Goal: Task Accomplishment & Management: Manage account settings

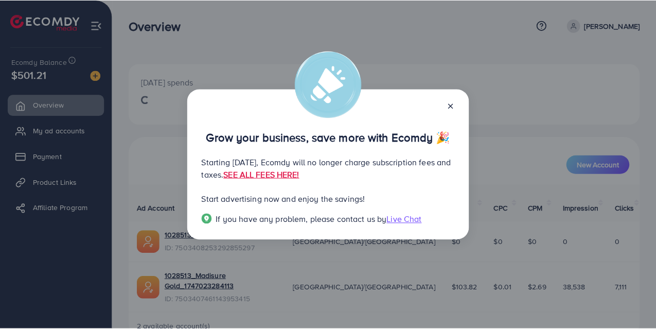
scroll to position [71, 0]
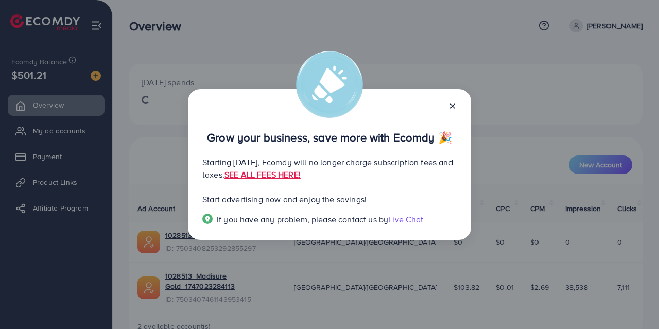
click at [454, 100] on div at bounding box center [448, 105] width 16 height 12
click at [454, 105] on line at bounding box center [452, 106] width 4 height 4
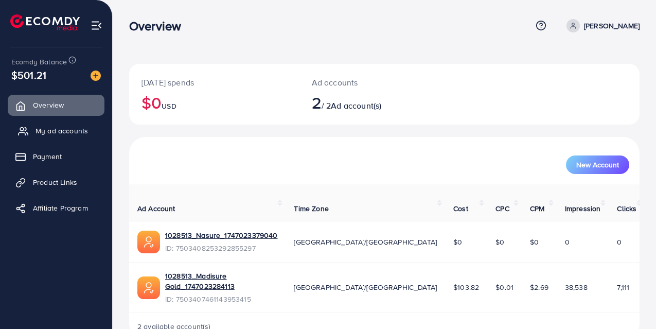
click at [60, 131] on span "My ad accounts" at bounding box center [62, 131] width 52 height 10
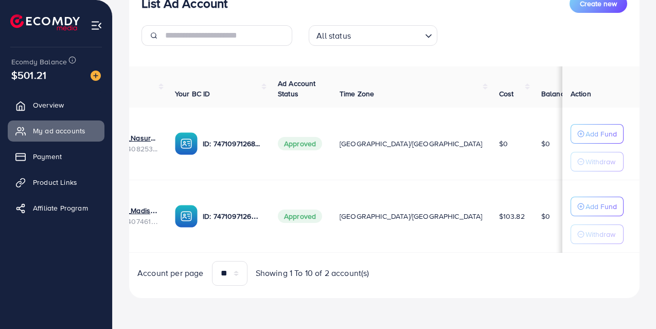
scroll to position [0, 109]
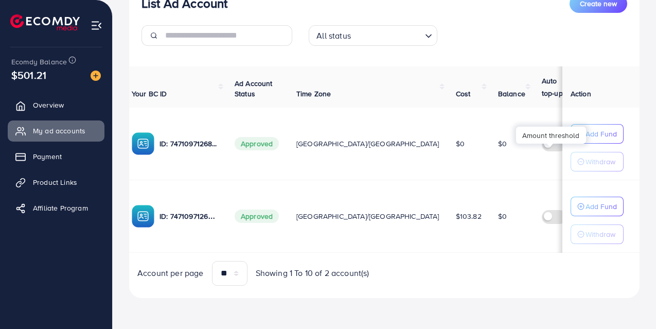
click at [581, 136] on div "Amount threshold" at bounding box center [551, 135] width 70 height 17
click at [586, 136] on p "Add Fund" at bounding box center [601, 134] width 31 height 12
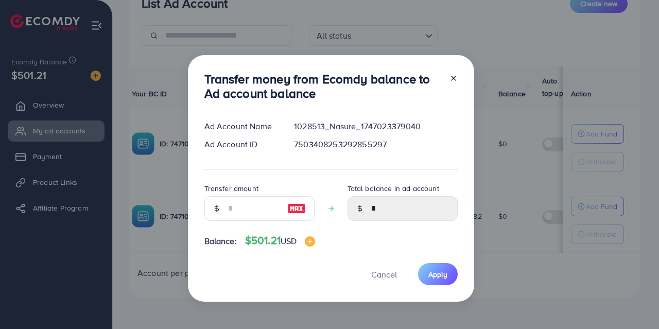
click at [290, 205] on img at bounding box center [296, 208] width 19 height 12
type input "***"
type input "******"
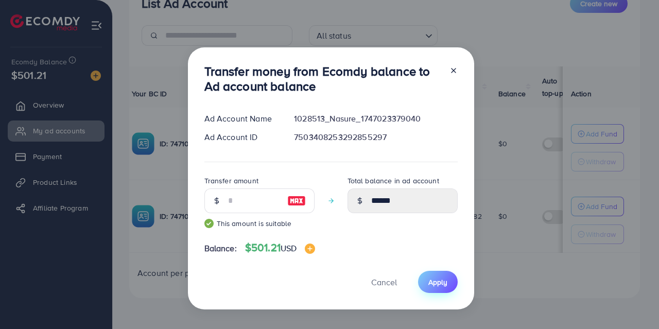
click at [432, 277] on span "Apply" at bounding box center [437, 282] width 19 height 10
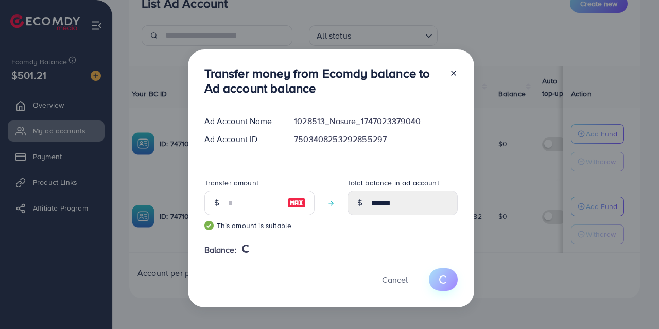
type input "*"
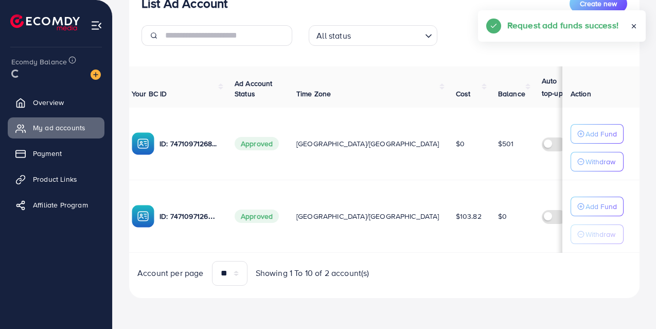
scroll to position [0, 106]
